Goal: Task Accomplishment & Management: Manage account settings

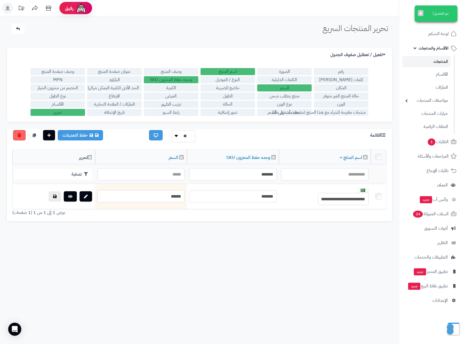
click at [5, 8] on rect at bounding box center [7, 8] width 11 height 11
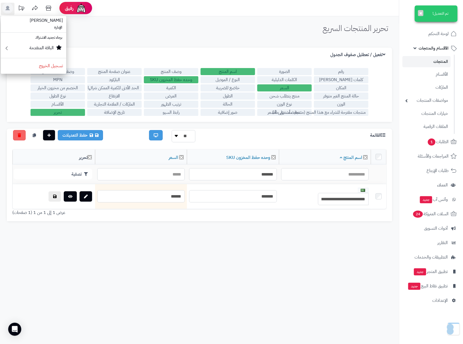
click at [147, 27] on div "تحرير المنتجات السريع الرئيسية الاضافات تحرير المنتجات السريع تم التعديل! ×" at bounding box center [199, 30] width 388 height 13
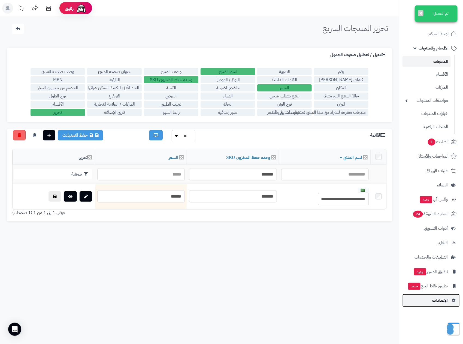
click at [443, 303] on span "الإعدادات" at bounding box center [440, 301] width 16 height 8
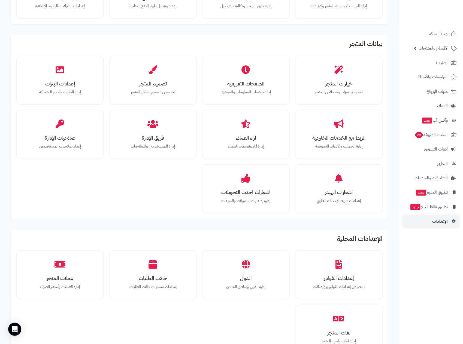
scroll to position [82, 0]
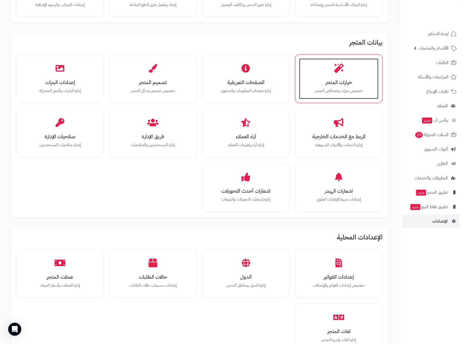
click at [352, 80] on h3 "خيارات المتجر" at bounding box center [339, 83] width 68 height 6
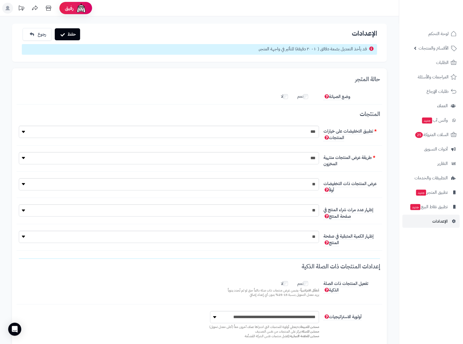
scroll to position [4, 0]
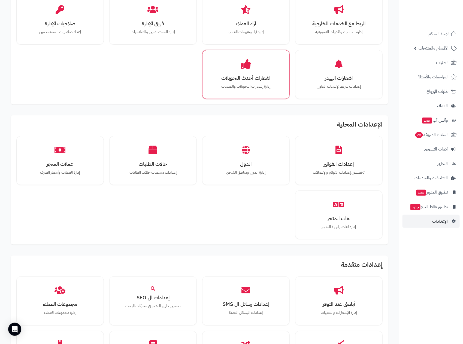
scroll to position [204, 0]
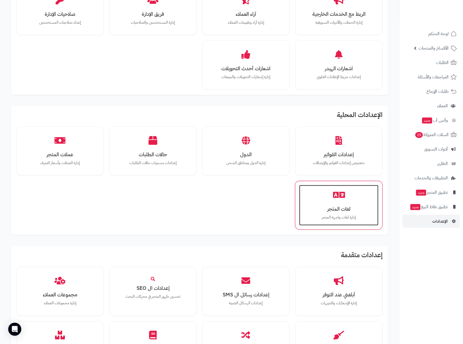
click at [343, 211] on h3 "لغات المتجر" at bounding box center [339, 209] width 68 height 6
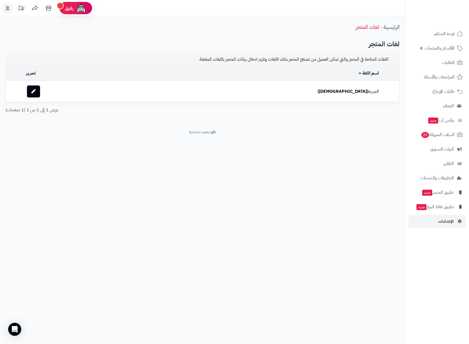
click at [356, 87] on td "العربية (الافتراضي)" at bounding box center [242, 91] width 277 height 21
